Goal: Task Accomplishment & Management: Manage account settings

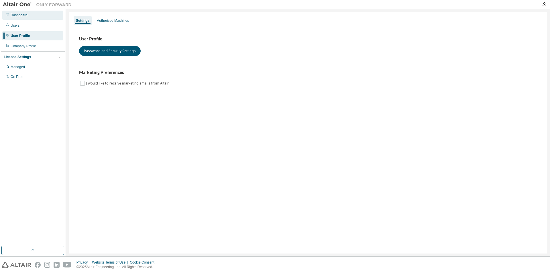
click at [24, 17] on div "Dashboard" at bounding box center [19, 15] width 17 height 5
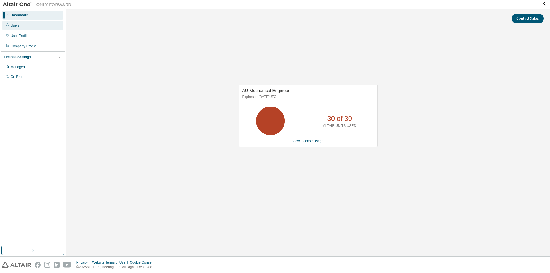
click at [19, 22] on div "Users" at bounding box center [32, 25] width 61 height 9
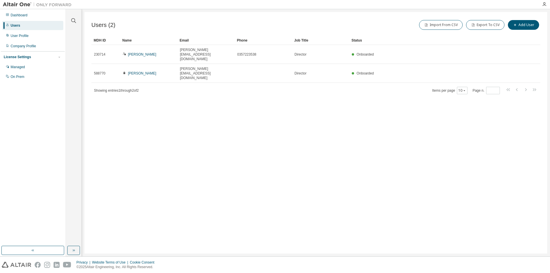
click at [19, 24] on div "Users" at bounding box center [15, 25] width 9 height 5
click at [14, 15] on div "Dashboard" at bounding box center [19, 15] width 17 height 5
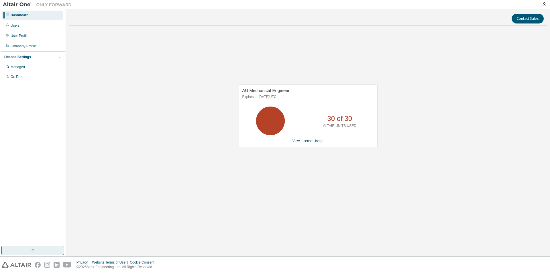
click at [28, 251] on button "button" at bounding box center [32, 250] width 63 height 9
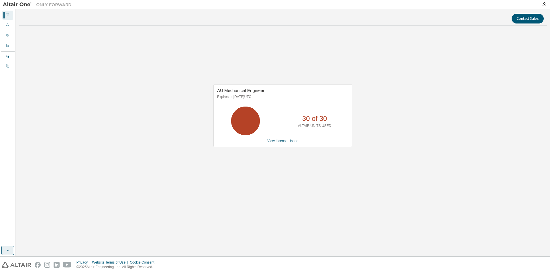
click at [6, 251] on icon "button" at bounding box center [7, 250] width 5 height 5
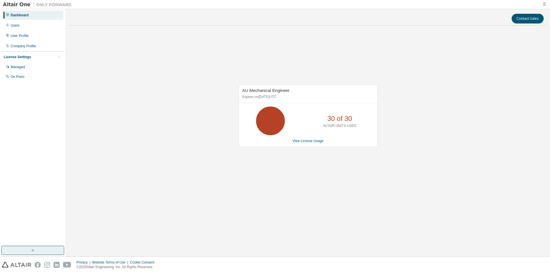
click at [546, 3] on icon "button" at bounding box center [544, 4] width 5 height 5
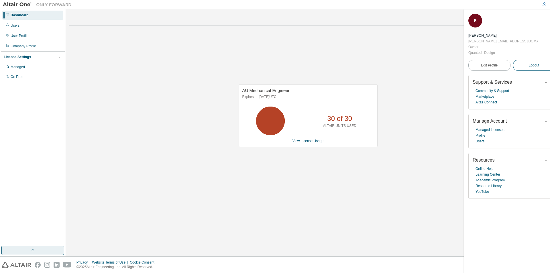
click at [531, 62] on span "Logout" at bounding box center [533, 65] width 11 height 6
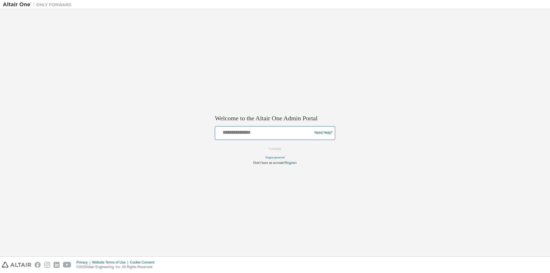
click at [275, 131] on input "text" at bounding box center [264, 131] width 94 height 8
click at [19, 5] on img at bounding box center [39, 5] width 72 height 6
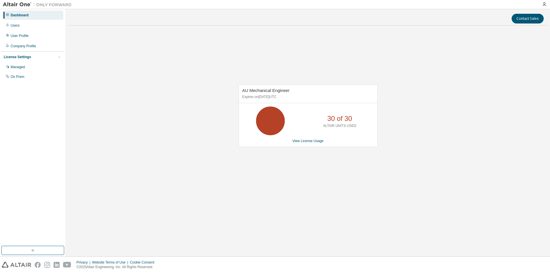
click at [274, 203] on div "AU Mechanical Engineer Expires on [DATE] UTC 30 of 30 ALTAIR UNITS USED View Li…" at bounding box center [308, 118] width 478 height 177
click at [20, 26] on div "Users" at bounding box center [32, 25] width 61 height 9
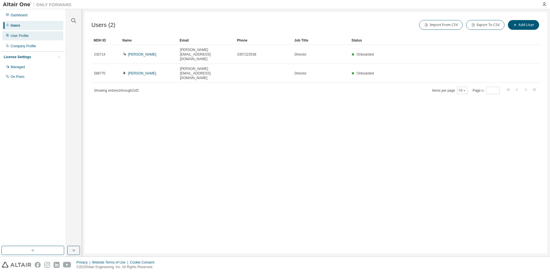
click at [21, 37] on div "User Profile" at bounding box center [20, 36] width 18 height 5
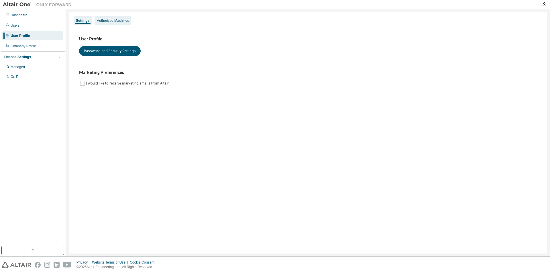
click at [100, 21] on div "Authorized Machines" at bounding box center [113, 20] width 32 height 5
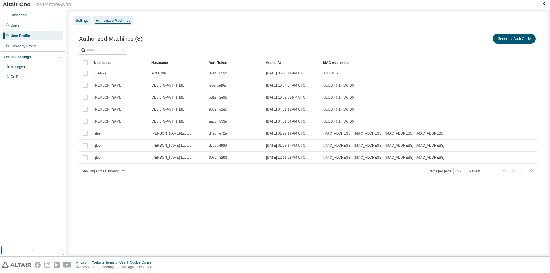
click at [83, 20] on div "Settings" at bounding box center [82, 20] width 12 height 5
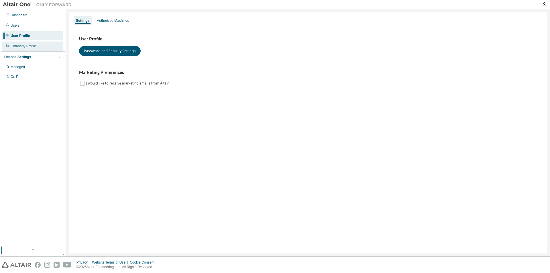
click at [37, 43] on div "Company Profile" at bounding box center [32, 46] width 61 height 9
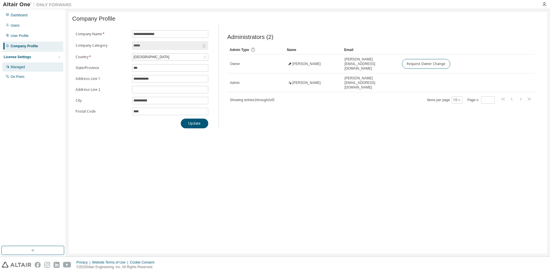
click at [27, 67] on div "Managed" at bounding box center [32, 66] width 61 height 9
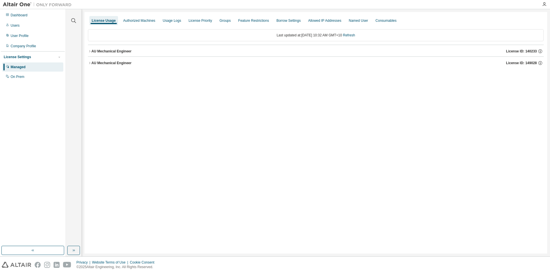
click at [89, 50] on icon "button" at bounding box center [89, 51] width 1 height 2
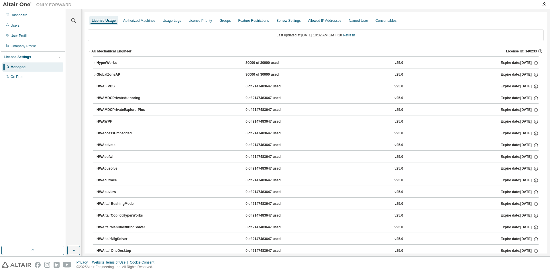
click at [89, 50] on icon "button" at bounding box center [89, 51] width 3 height 3
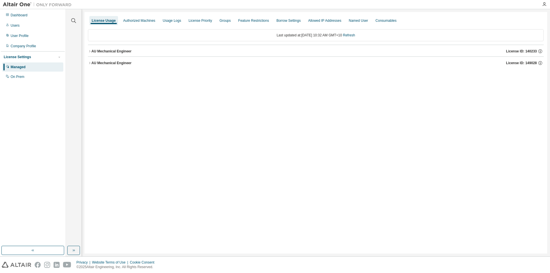
click at [89, 50] on icon "button" at bounding box center [89, 51] width 1 height 2
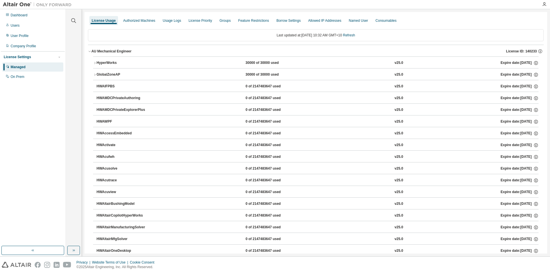
click at [94, 62] on icon "button" at bounding box center [94, 62] width 3 height 3
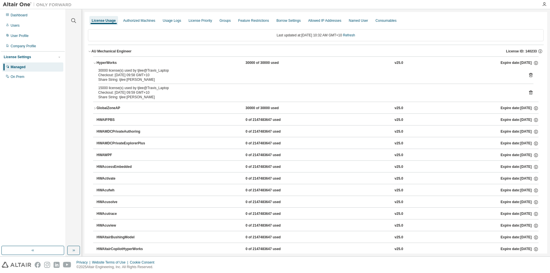
click at [94, 62] on icon "button" at bounding box center [94, 62] width 3 height 3
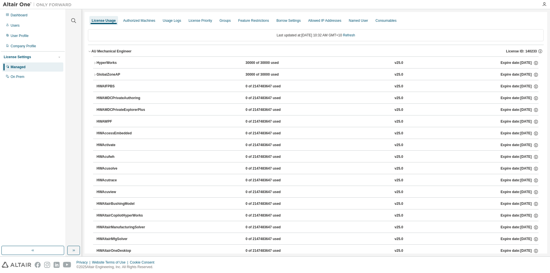
click at [90, 53] on icon "button" at bounding box center [89, 51] width 3 height 3
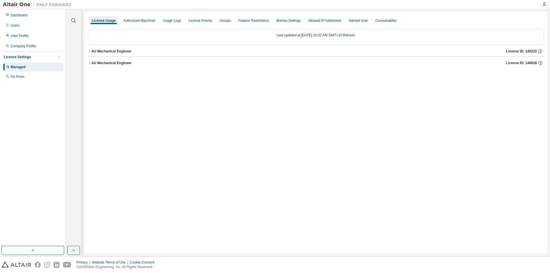
click at [90, 63] on icon "button" at bounding box center [89, 63] width 1 height 2
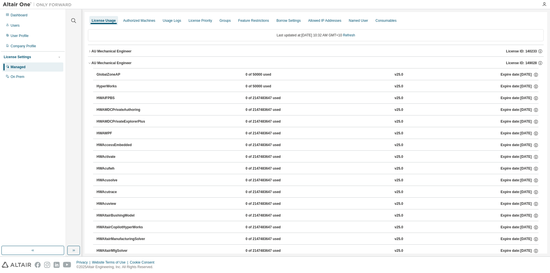
click at [90, 63] on icon "button" at bounding box center [89, 63] width 2 height 1
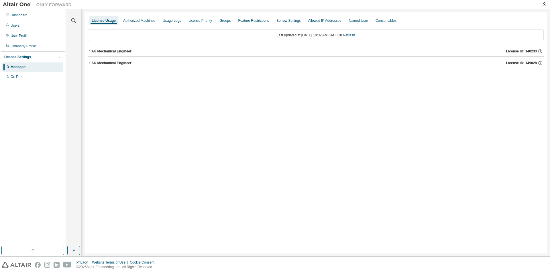
click at [89, 53] on button "AU Mechanical Engineer License ID: 140233" at bounding box center [316, 51] width 456 height 13
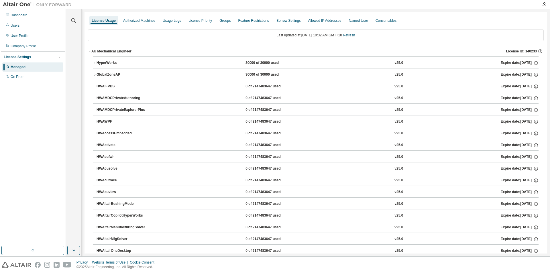
click at [93, 62] on icon "button" at bounding box center [94, 62] width 3 height 3
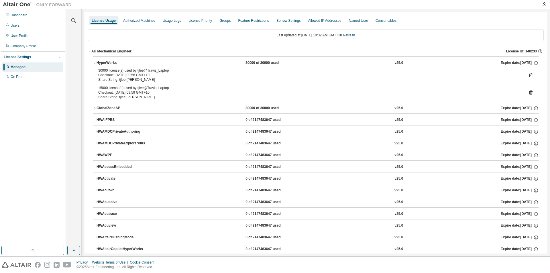
click at [94, 62] on icon "button" at bounding box center [94, 62] width 3 height 3
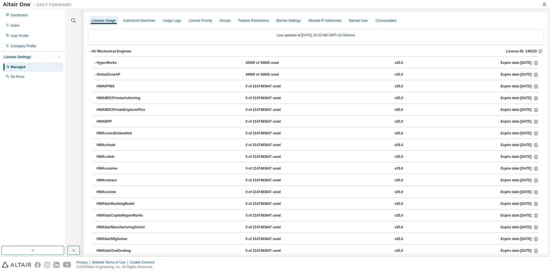
click at [96, 62] on icon "button" at bounding box center [94, 62] width 3 height 3
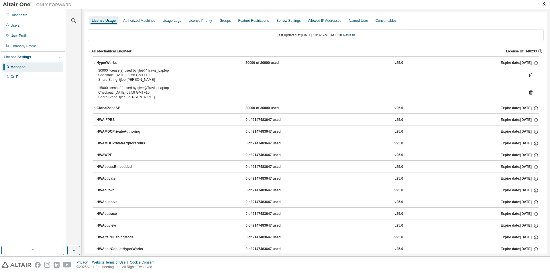
click at [96, 62] on icon "button" at bounding box center [94, 62] width 3 height 3
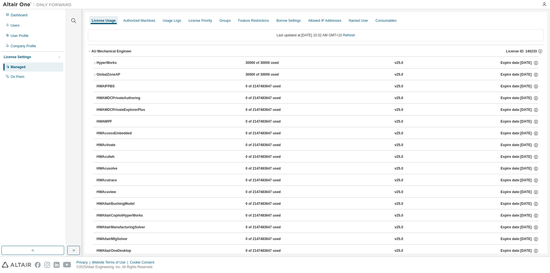
click at [94, 73] on icon "button" at bounding box center [94, 74] width 3 height 3
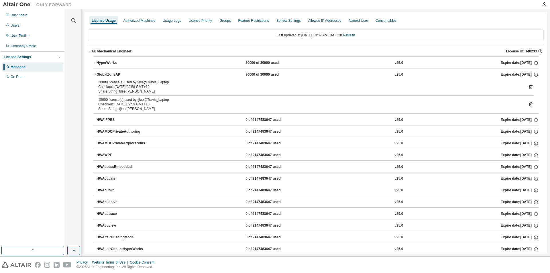
click at [94, 73] on icon "button" at bounding box center [94, 74] width 3 height 3
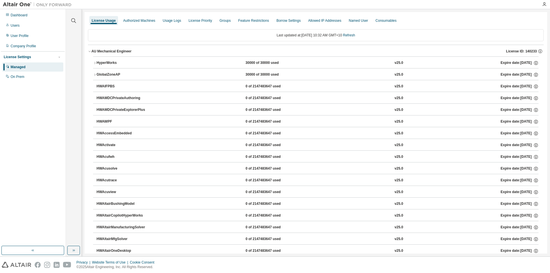
click at [94, 64] on icon "button" at bounding box center [94, 62] width 3 height 3
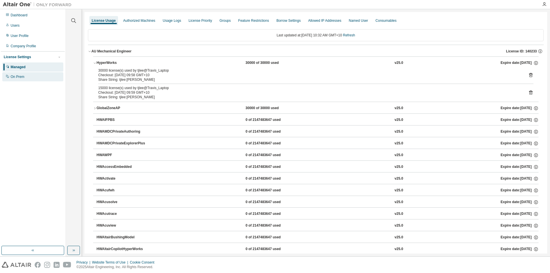
click at [34, 77] on div "On Prem" at bounding box center [32, 76] width 61 height 9
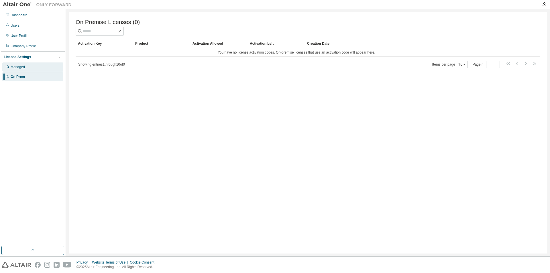
click at [36, 68] on div "Managed" at bounding box center [32, 66] width 61 height 9
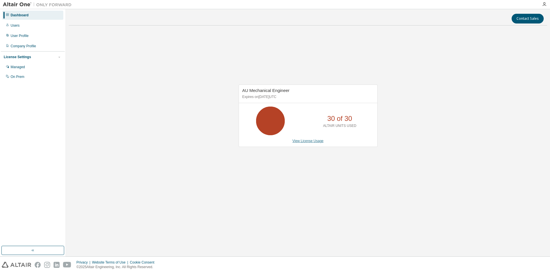
click at [312, 141] on link "View License Usage" at bounding box center [307, 141] width 31 height 4
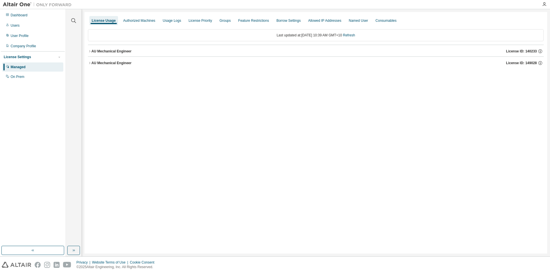
click at [90, 51] on icon "button" at bounding box center [89, 51] width 3 height 3
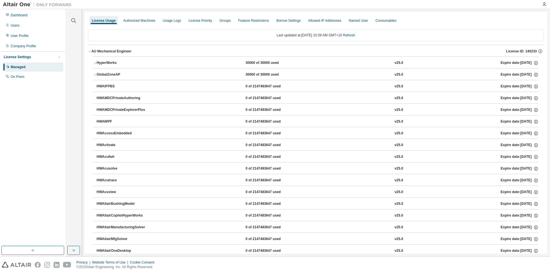
click at [94, 63] on icon "button" at bounding box center [94, 62] width 3 height 3
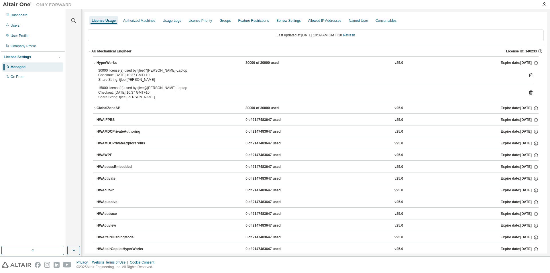
click at [94, 64] on icon "button" at bounding box center [94, 62] width 3 height 3
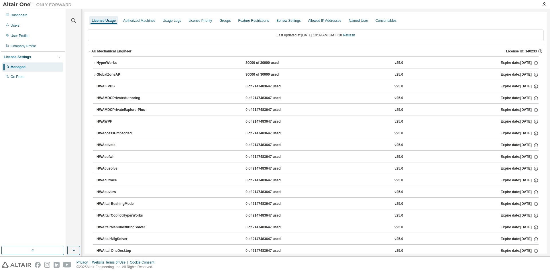
click at [90, 52] on icon "button" at bounding box center [89, 51] width 3 height 3
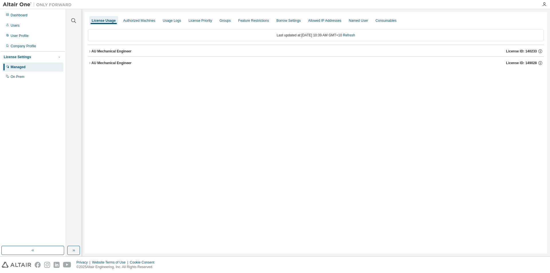
click at [210, 115] on div "License Usage Authorized Machines Usage Logs License Priority Groups Feature Re…" at bounding box center [315, 132] width 462 height 241
click at [89, 51] on icon "button" at bounding box center [89, 51] width 3 height 3
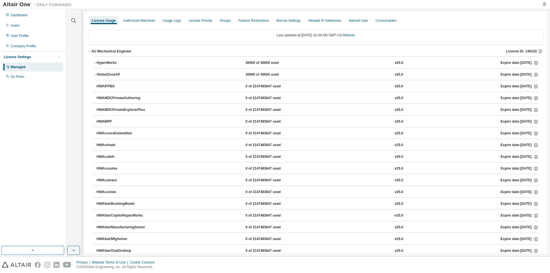
click at [94, 63] on icon "button" at bounding box center [94, 62] width 3 height 3
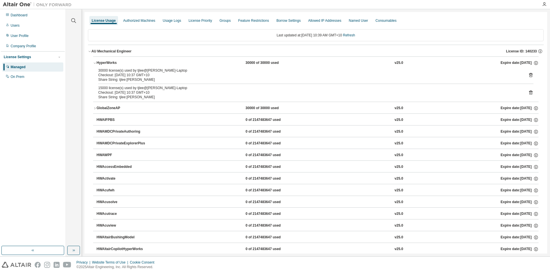
click at [169, 74] on div "Checkout: 2025-09-03 10:37 GMT+10" at bounding box center [308, 75] width 421 height 5
click at [530, 75] on icon at bounding box center [530, 75] width 1 height 1
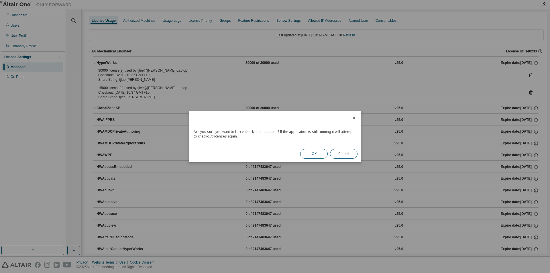
click at [311, 153] on button "OK" at bounding box center [313, 154] width 27 height 10
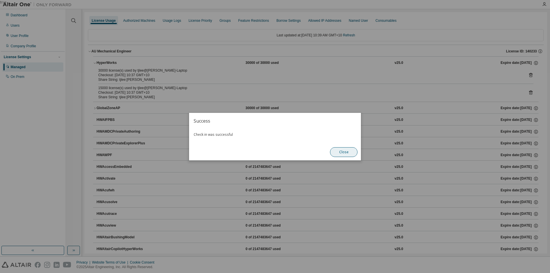
click at [341, 150] on button "Close" at bounding box center [343, 152] width 27 height 10
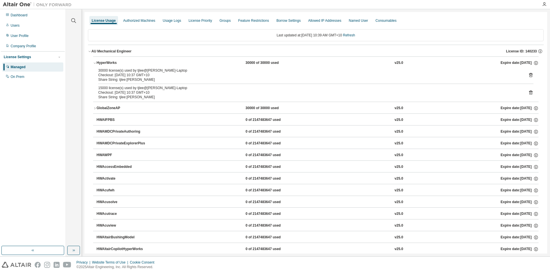
click at [90, 52] on icon "button" at bounding box center [89, 51] width 2 height 1
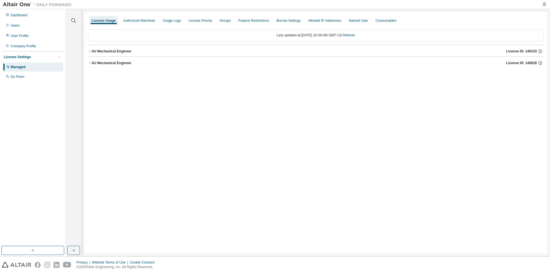
click at [89, 49] on button "AU Mechanical Engineer License ID: 140233" at bounding box center [316, 51] width 456 height 13
click at [90, 52] on icon "button" at bounding box center [89, 51] width 3 height 3
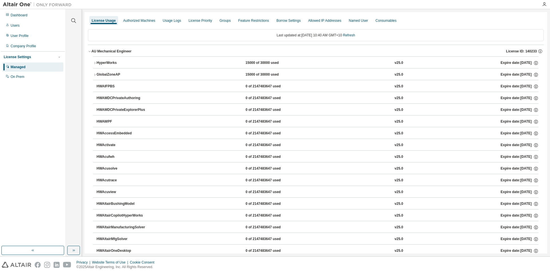
click at [90, 52] on icon "button" at bounding box center [89, 51] width 3 height 3
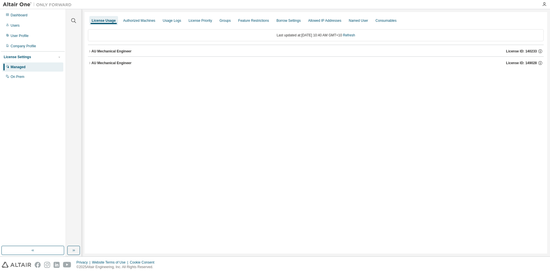
click at [90, 52] on icon "button" at bounding box center [89, 51] width 3 height 3
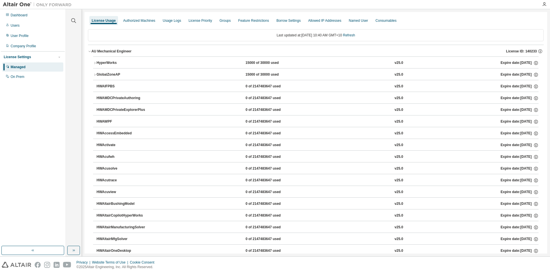
click at [90, 52] on icon "button" at bounding box center [89, 51] width 3 height 3
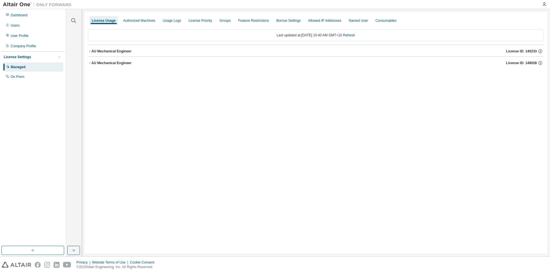
click at [89, 63] on icon "button" at bounding box center [89, 62] width 3 height 3
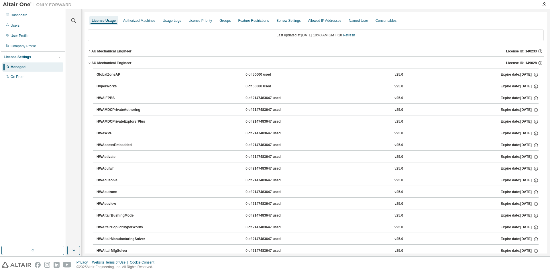
click at [89, 63] on icon "button" at bounding box center [89, 62] width 3 height 3
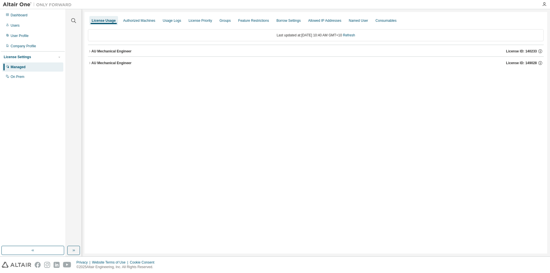
click at [89, 52] on icon "button" at bounding box center [89, 51] width 3 height 3
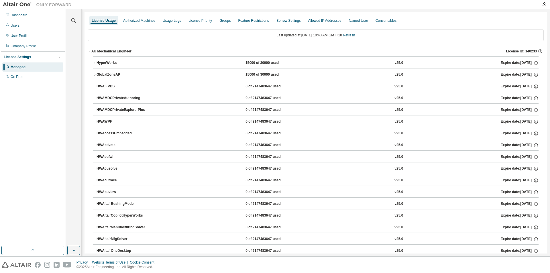
click at [95, 75] on icon "button" at bounding box center [94, 74] width 3 height 3
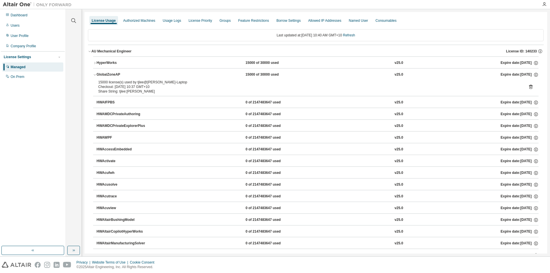
click at [95, 75] on icon "button" at bounding box center [94, 74] width 3 height 3
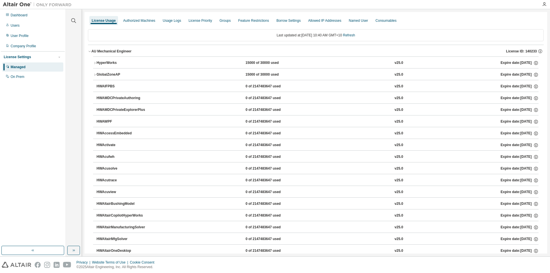
click at [94, 63] on icon "button" at bounding box center [94, 62] width 3 height 3
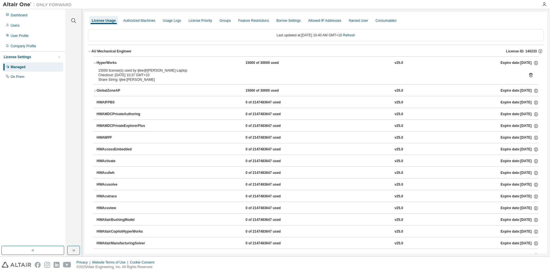
click at [95, 64] on icon "button" at bounding box center [94, 62] width 3 height 3
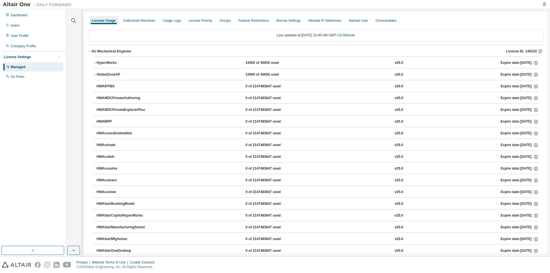
click at [89, 51] on icon "button" at bounding box center [89, 51] width 3 height 3
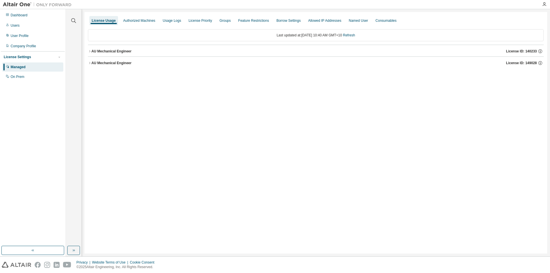
click at [103, 79] on div "License Usage Authorized Machines Usage Logs License Priority Groups Feature Re…" at bounding box center [315, 132] width 462 height 241
click at [89, 64] on icon "button" at bounding box center [89, 62] width 3 height 3
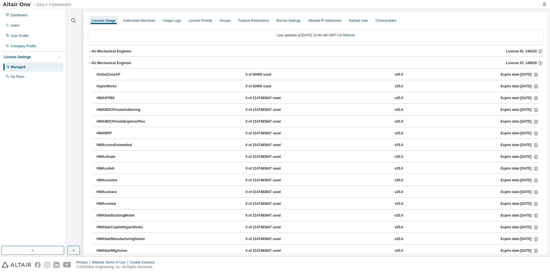
click at [89, 64] on icon "button" at bounding box center [89, 62] width 3 height 3
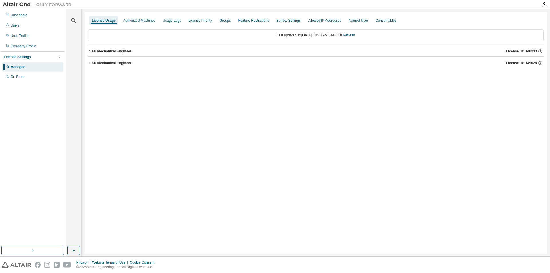
click at [105, 84] on div "License Usage Authorized Machines Usage Logs License Priority Groups Feature Re…" at bounding box center [315, 132] width 462 height 241
click at [135, 96] on div "License Usage Authorized Machines Usage Logs License Priority Groups Feature Re…" at bounding box center [315, 132] width 462 height 241
click at [89, 52] on icon "button" at bounding box center [89, 51] width 3 height 3
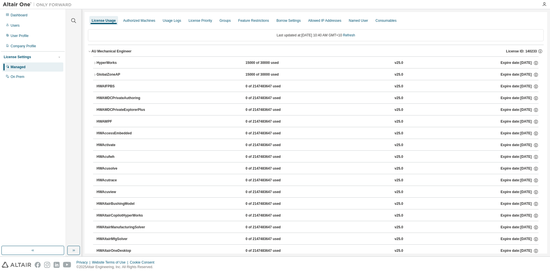
click at [89, 52] on icon "button" at bounding box center [89, 51] width 3 height 3
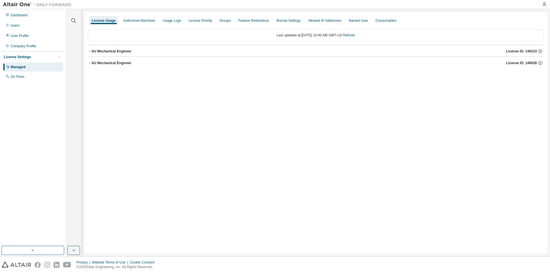
click at [115, 92] on div "License Usage Authorized Machines Usage Logs License Priority Groups Feature Re…" at bounding box center [315, 132] width 462 height 241
click at [88, 63] on icon "button" at bounding box center [89, 62] width 3 height 3
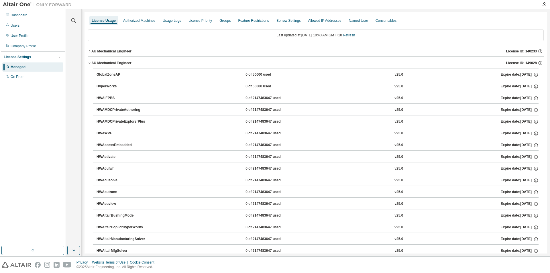
click at [88, 63] on icon "button" at bounding box center [89, 62] width 3 height 3
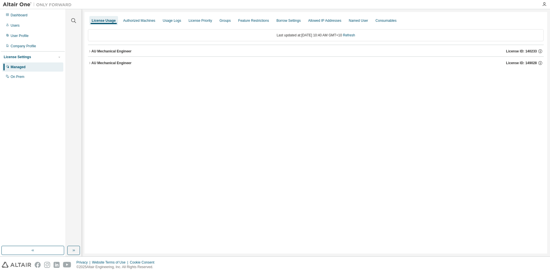
click at [102, 63] on div "AU Mechanical Engineer" at bounding box center [111, 63] width 40 height 5
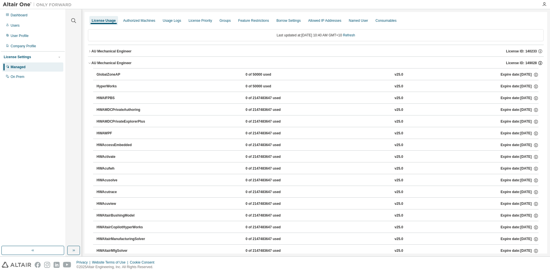
click at [539, 63] on icon "button" at bounding box center [539, 63] width 1 height 1
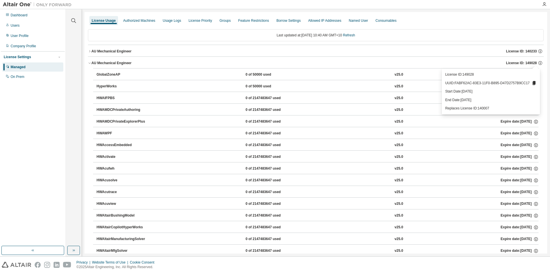
click at [453, 62] on div "AU Mechanical Engineer License ID: 149028" at bounding box center [317, 62] width 452 height 5
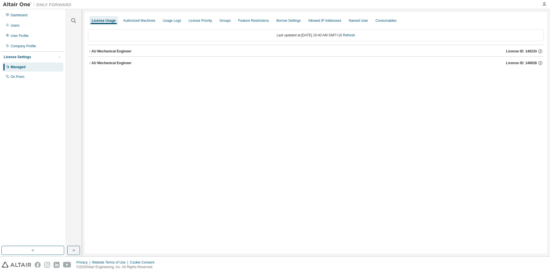
click at [89, 63] on icon "button" at bounding box center [89, 62] width 3 height 3
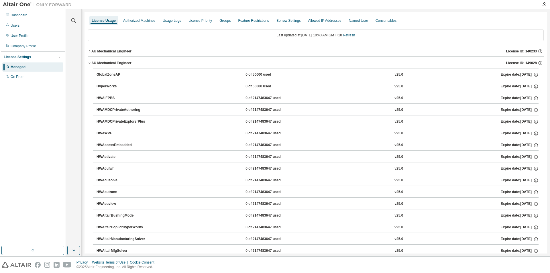
click at [88, 63] on icon "button" at bounding box center [89, 62] width 3 height 3
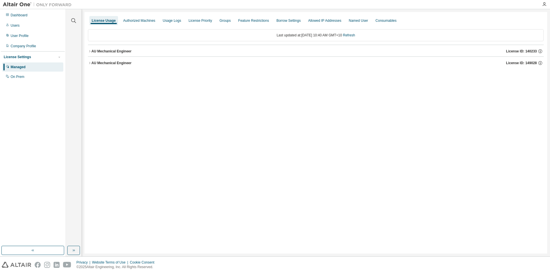
click at [89, 52] on icon "button" at bounding box center [89, 51] width 3 height 3
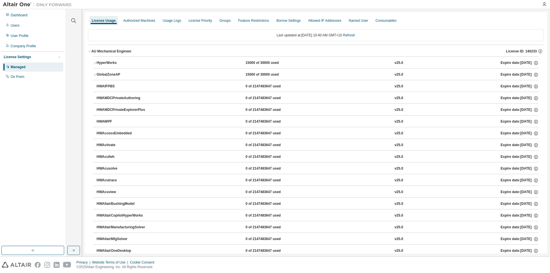
click at [89, 52] on icon "button" at bounding box center [89, 51] width 3 height 3
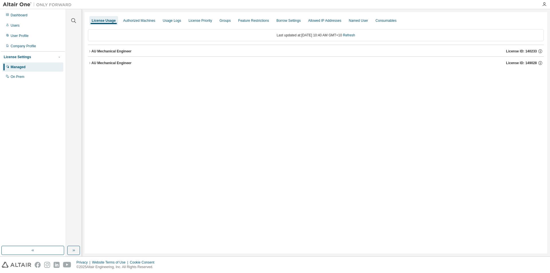
click at [111, 55] on button "AU Mechanical Engineer License ID: 140233" at bounding box center [316, 51] width 456 height 13
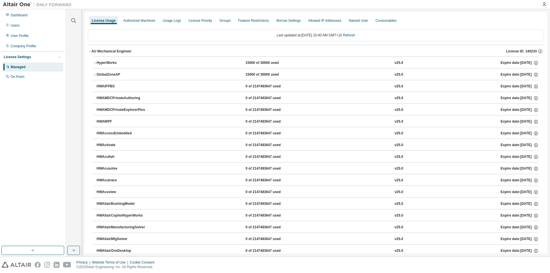
click at [112, 51] on div "AU Mechanical Engineer" at bounding box center [111, 51] width 40 height 5
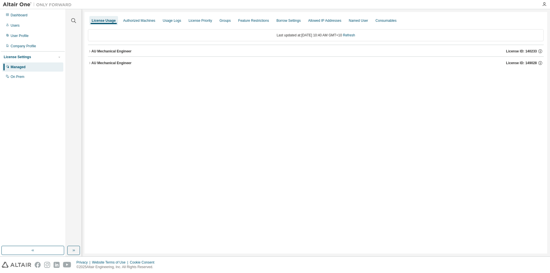
click at [113, 50] on div "AU Mechanical Engineer" at bounding box center [111, 51] width 40 height 5
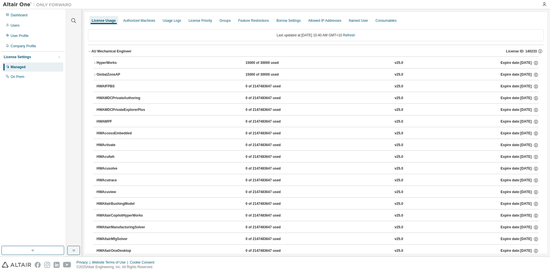
click at [110, 64] on div "HyperWorks" at bounding box center [123, 62] width 52 height 5
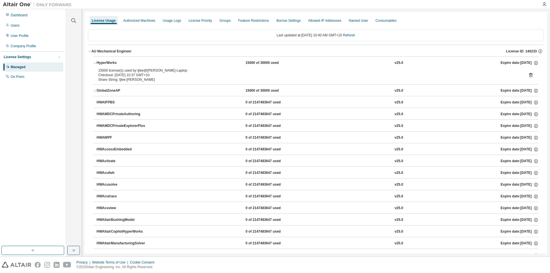
click at [20, 67] on div "Managed" at bounding box center [18, 67] width 15 height 5
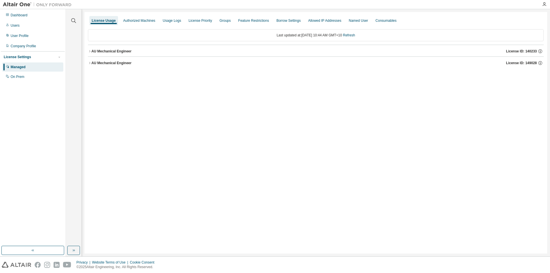
click at [117, 51] on div "AU Mechanical Engineer" at bounding box center [111, 51] width 40 height 5
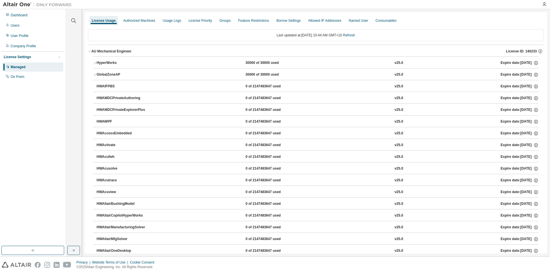
click at [115, 61] on div "HyperWorks" at bounding box center [123, 62] width 52 height 5
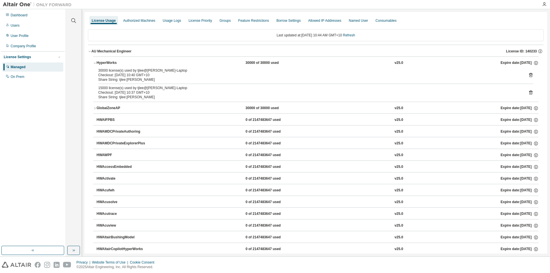
click at [166, 19] on div "Usage Logs" at bounding box center [172, 20] width 18 height 5
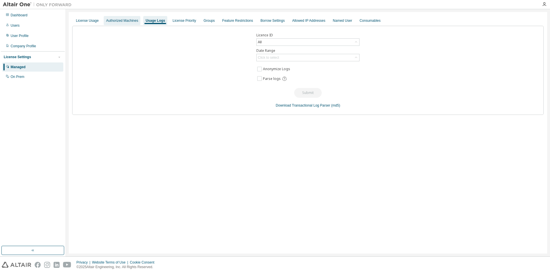
click at [135, 19] on div "Authorized Machines" at bounding box center [122, 20] width 32 height 5
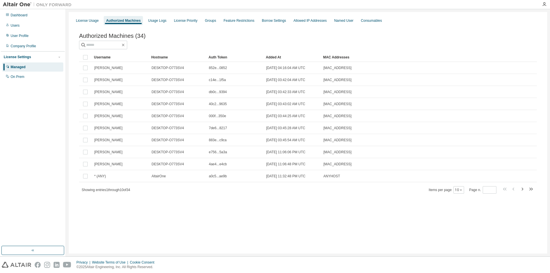
click at [102, 20] on div "License Usage Authorized Machines Usage Logs License Priority Groups Feature Re…" at bounding box center [307, 20] width 471 height 10
click at [92, 20] on div "License Usage" at bounding box center [87, 20] width 23 height 5
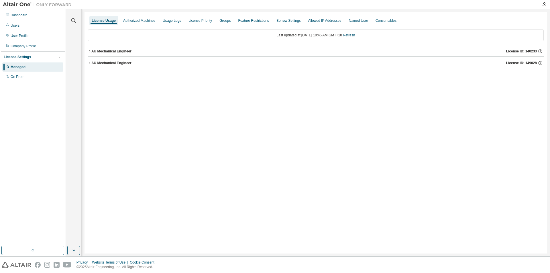
click at [95, 50] on div "AU Mechanical Engineer" at bounding box center [111, 51] width 40 height 5
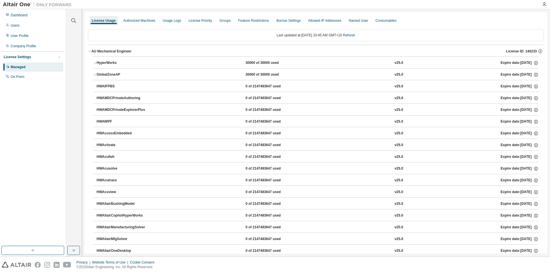
click at [117, 62] on div "HyperWorks" at bounding box center [123, 62] width 52 height 5
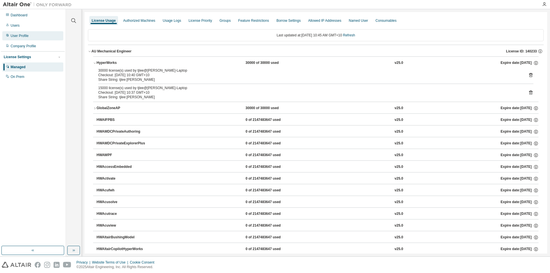
click at [27, 38] on div "User Profile" at bounding box center [32, 35] width 61 height 9
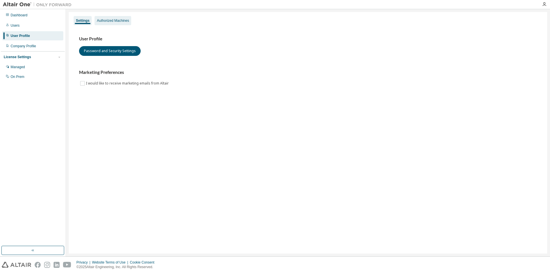
click at [114, 18] on div "Authorized Machines" at bounding box center [112, 20] width 37 height 9
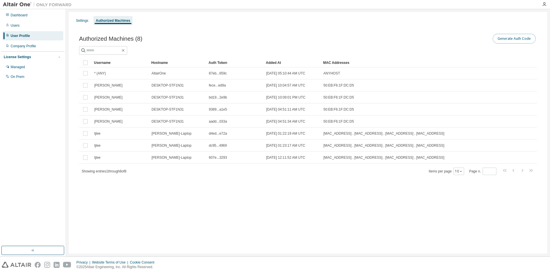
click at [517, 39] on button "Generate Auth Code" at bounding box center [514, 39] width 43 height 10
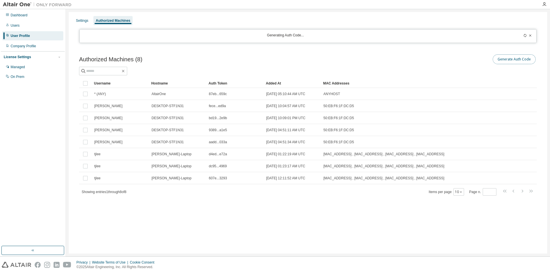
click at [520, 60] on button "Generate Auth Code" at bounding box center [514, 59] width 43 height 10
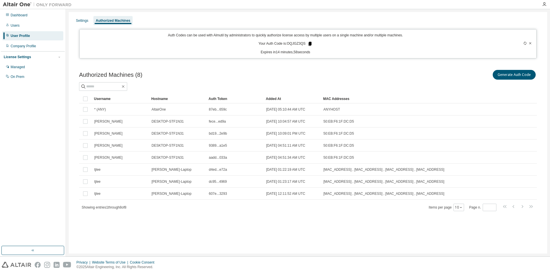
click at [308, 43] on icon at bounding box center [309, 43] width 5 height 5
drag, startPoint x: 155, startPoint y: 255, endPoint x: 164, endPoint y: 238, distance: 19.1
click at [155, 254] on div "Settings Authorized Machines Auth Codes can be used with Almutil by administrat…" at bounding box center [308, 132] width 484 height 247
click at [24, 67] on div "Managed" at bounding box center [18, 67] width 14 height 5
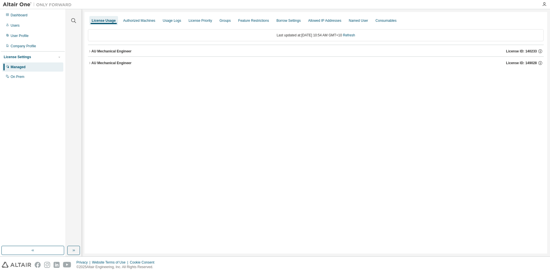
click at [105, 52] on div "AU Mechanical Engineer" at bounding box center [111, 51] width 40 height 5
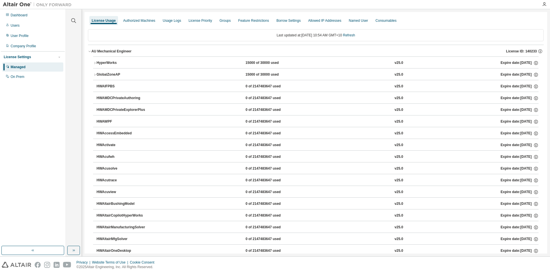
click at [115, 63] on div "HyperWorks" at bounding box center [123, 62] width 52 height 5
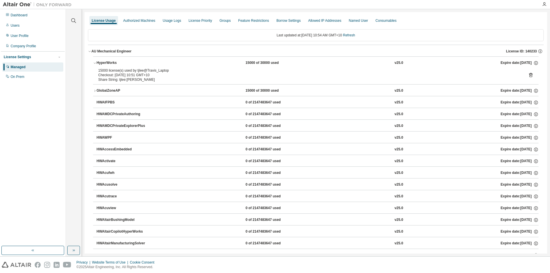
click at [529, 74] on icon at bounding box center [530, 75] width 3 height 4
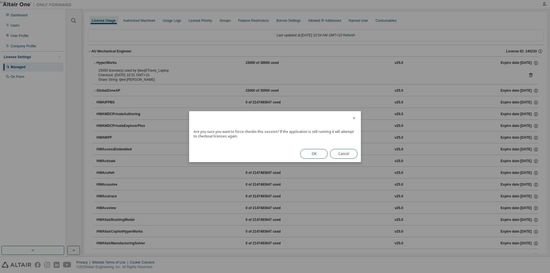
click at [316, 152] on button "OK" at bounding box center [313, 154] width 27 height 10
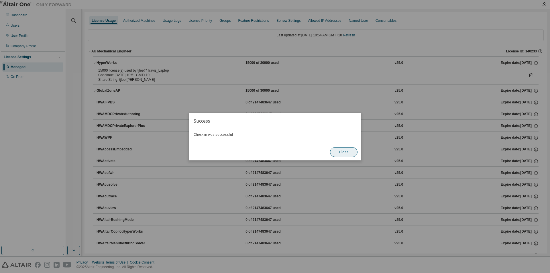
click at [350, 153] on button "Close" at bounding box center [343, 152] width 27 height 10
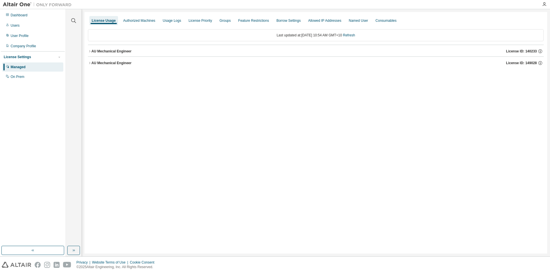
click at [118, 50] on div "AU Mechanical Engineer" at bounding box center [111, 51] width 40 height 5
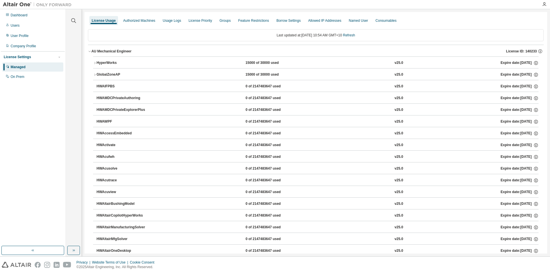
click at [295, 65] on div "HyperWorks 15000 of 30000 used v25.0 Expire date: [DATE]" at bounding box center [318, 62] width 442 height 5
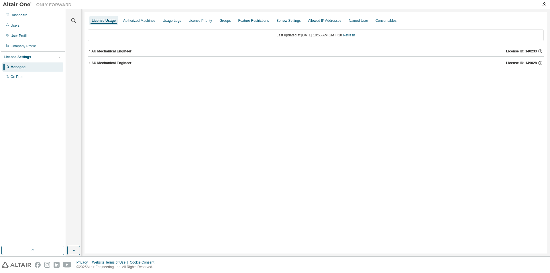
click at [133, 52] on div "AU Mechanical Engineer License ID: 140233" at bounding box center [317, 51] width 452 height 5
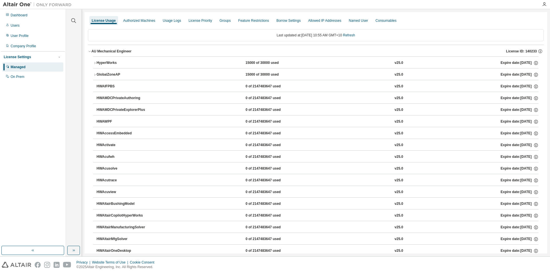
click at [131, 65] on div "HyperWorks" at bounding box center [123, 62] width 52 height 5
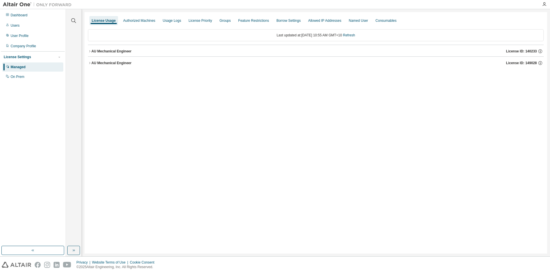
click at [209, 49] on div "AU Mechanical Engineer License ID: 140233" at bounding box center [317, 51] width 452 height 5
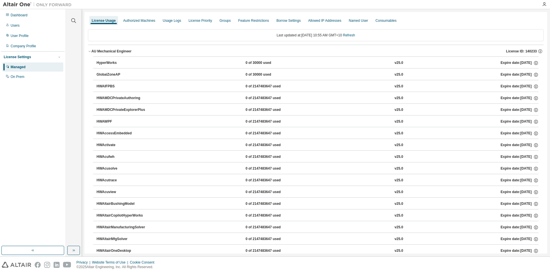
click at [89, 51] on icon "button" at bounding box center [89, 51] width 3 height 3
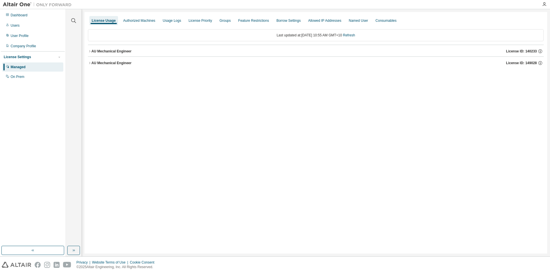
click at [90, 63] on icon "button" at bounding box center [89, 62] width 3 height 3
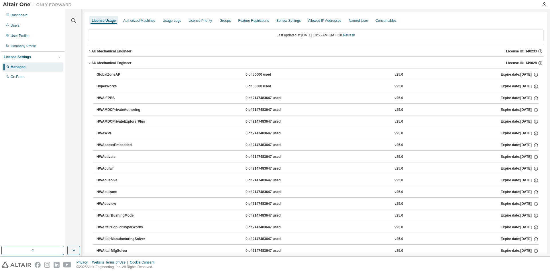
click at [123, 52] on div "AU Mechanical Engineer" at bounding box center [111, 51] width 40 height 5
